Goal: Entertainment & Leisure: Consume media (video, audio)

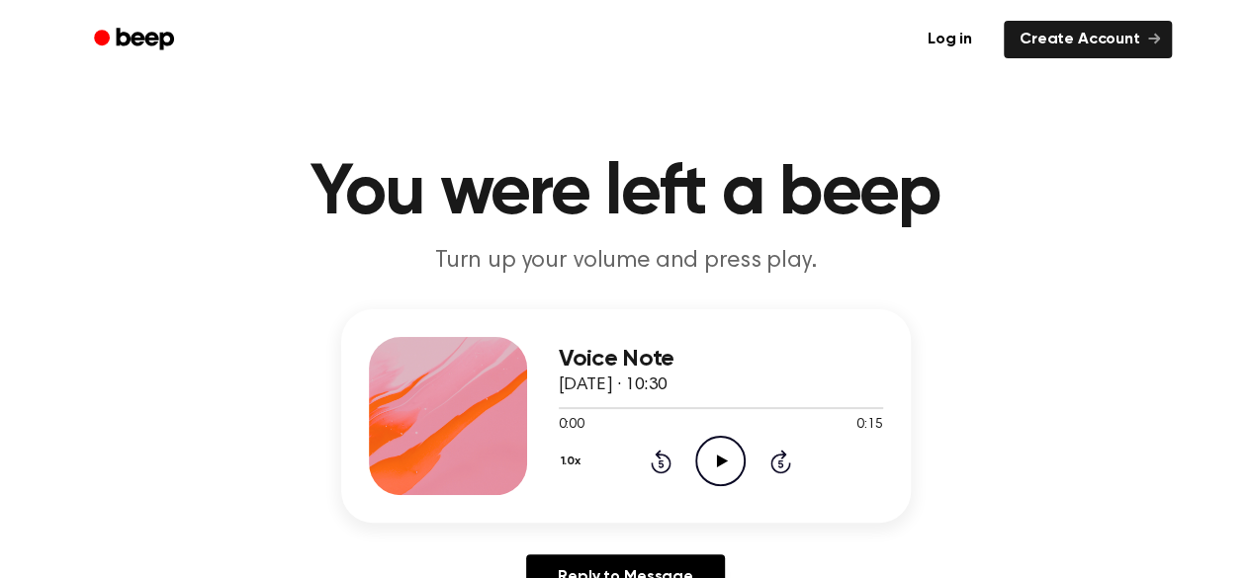
click at [727, 464] on icon "Play Audio" at bounding box center [720, 461] width 50 height 50
click at [731, 454] on icon "Play Audio" at bounding box center [720, 461] width 50 height 50
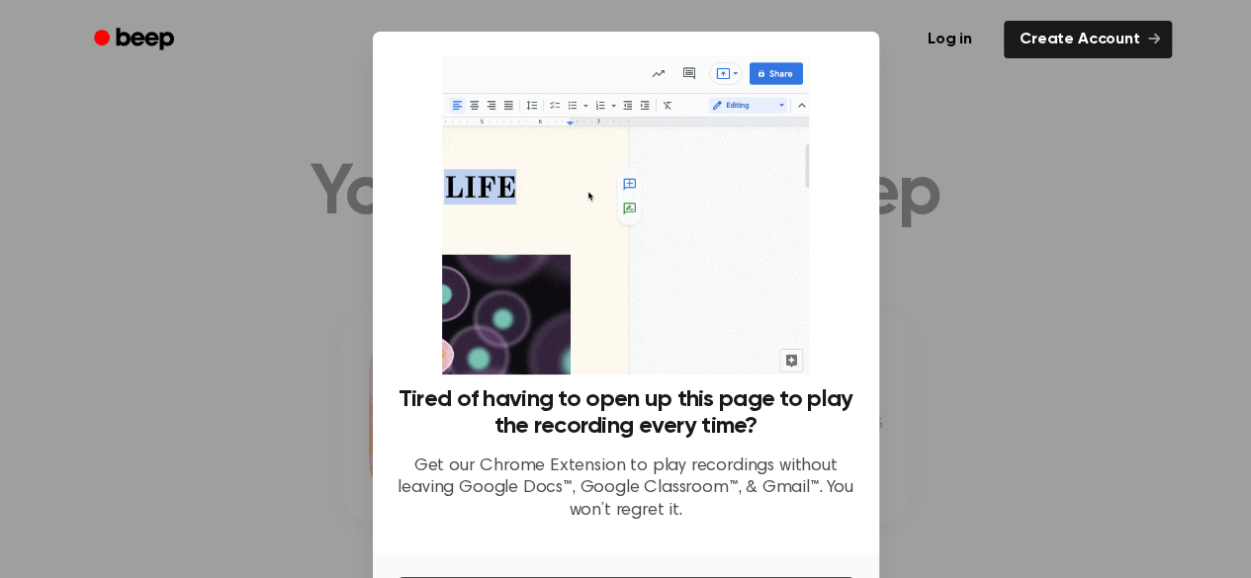
click at [949, 206] on div at bounding box center [625, 289] width 1251 height 578
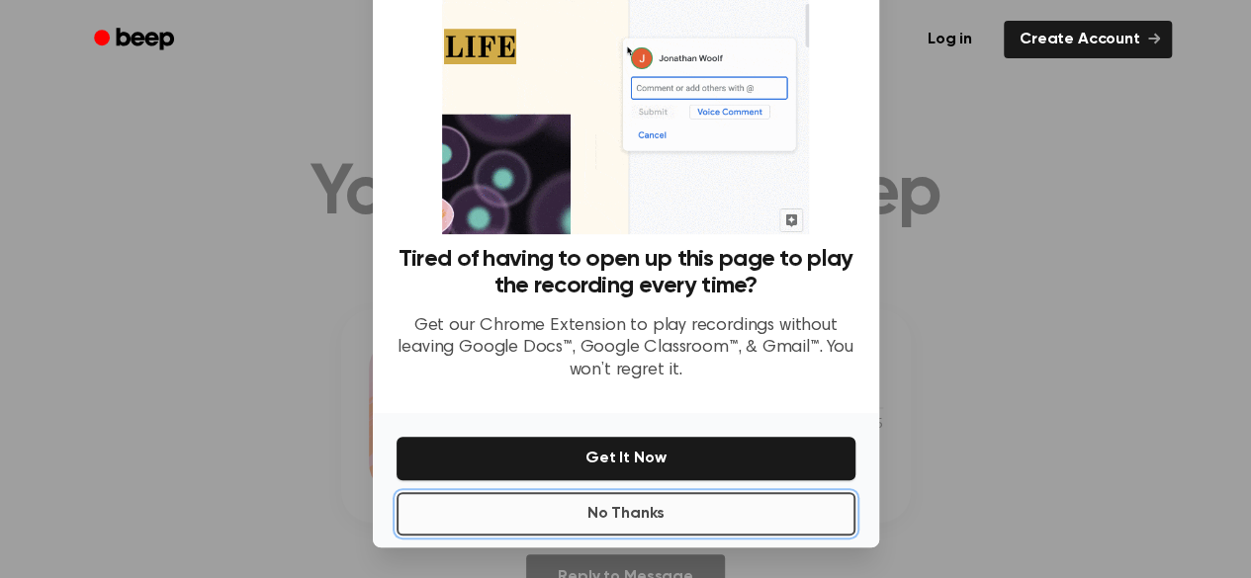
click at [605, 531] on button "No Thanks" at bounding box center [625, 514] width 459 height 44
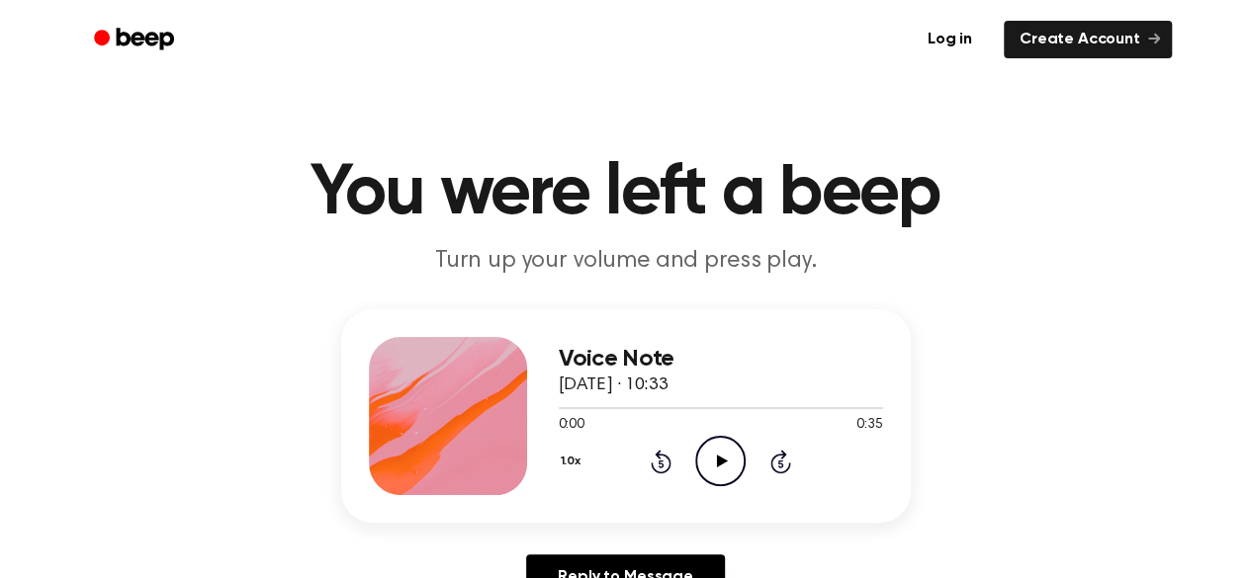
click at [713, 453] on icon "Play Audio" at bounding box center [720, 461] width 50 height 50
click at [731, 458] on icon "Play Audio" at bounding box center [720, 461] width 50 height 50
